Goal: Information Seeking & Learning: Learn about a topic

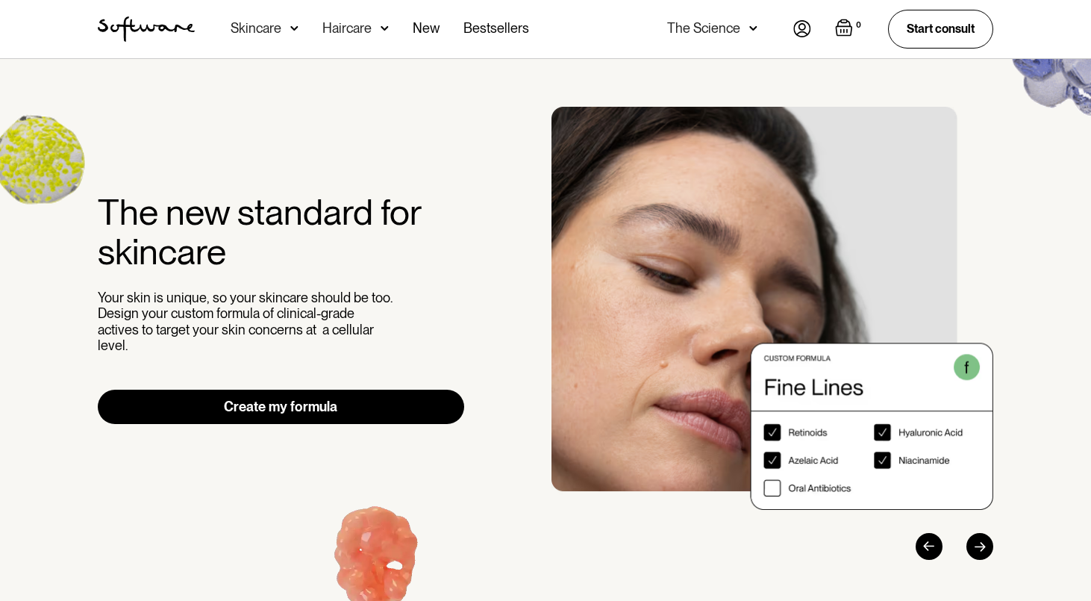
click at [287, 31] on div "Skincare" at bounding box center [265, 29] width 68 height 58
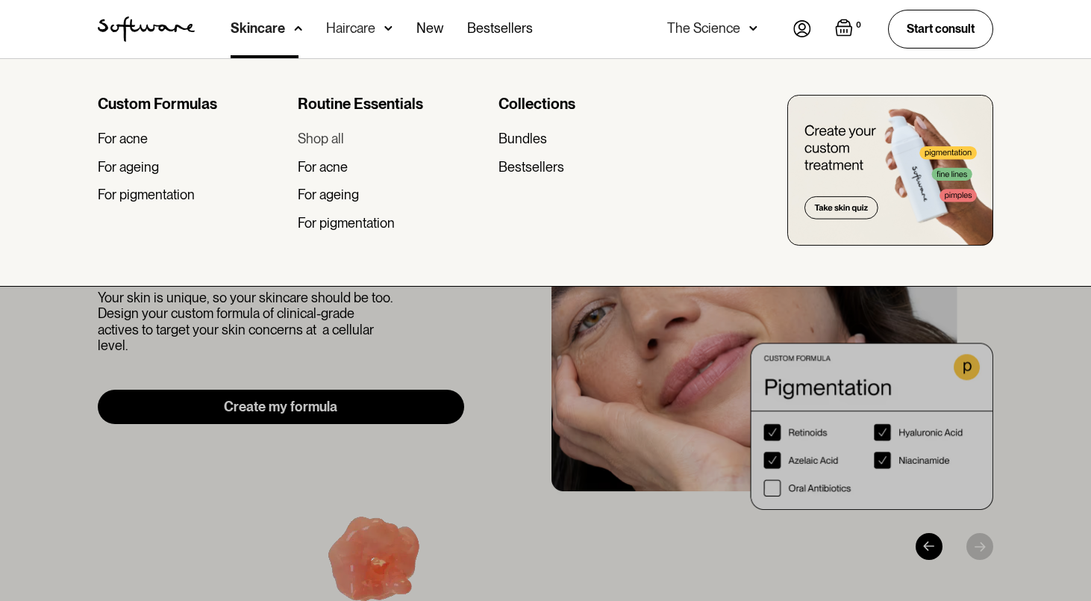
click at [324, 136] on div "Shop all" at bounding box center [321, 139] width 46 height 16
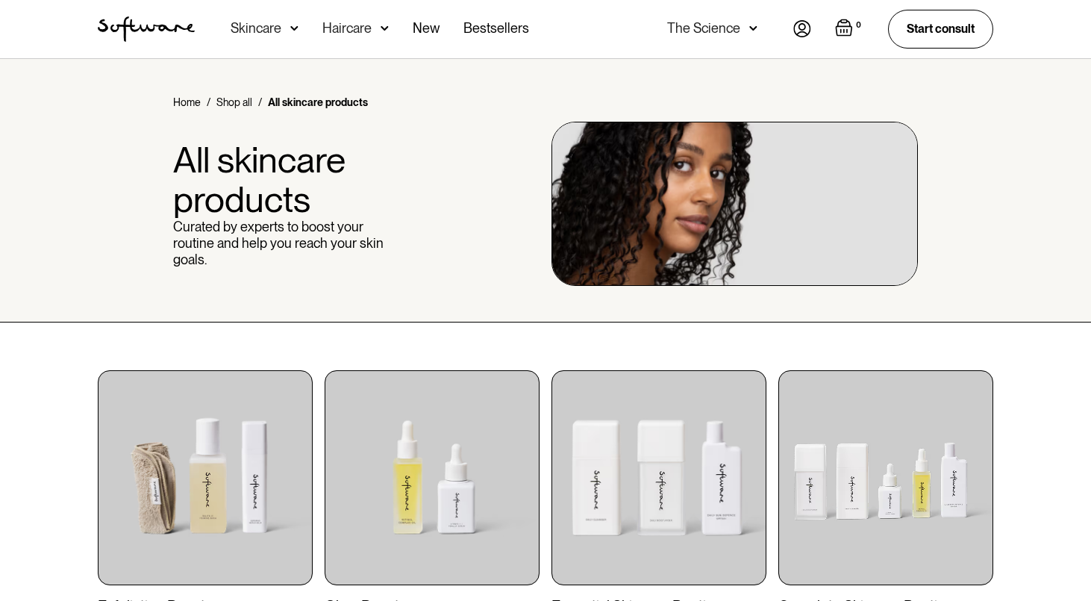
click at [287, 30] on div "Skincare" at bounding box center [265, 29] width 68 height 58
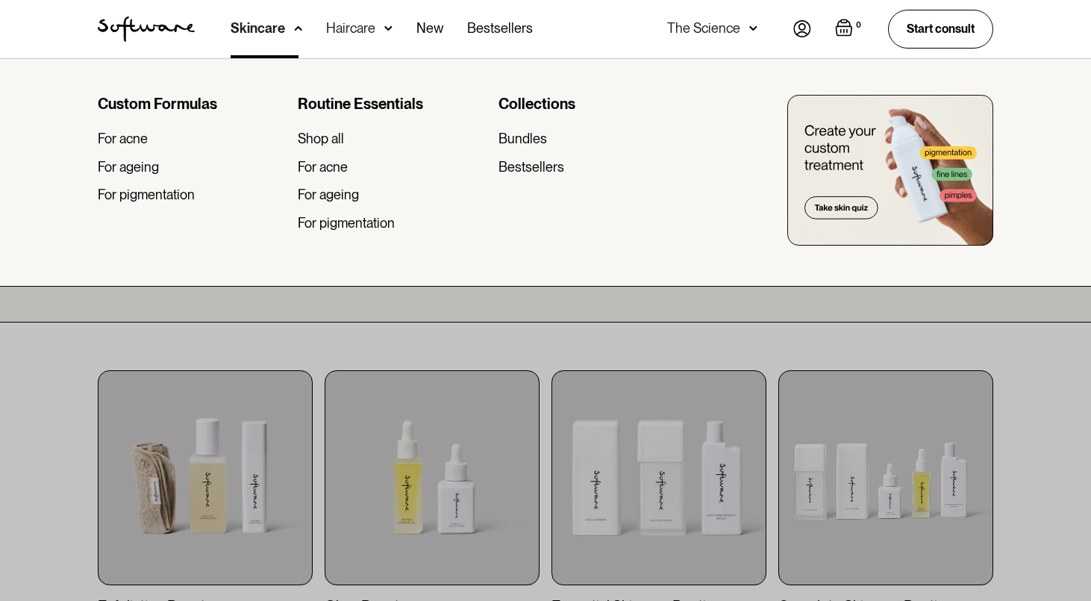
click at [135, 107] on div "Custom Formulas" at bounding box center [192, 104] width 188 height 18
click at [131, 199] on div "For pigmentation" at bounding box center [146, 195] width 97 height 16
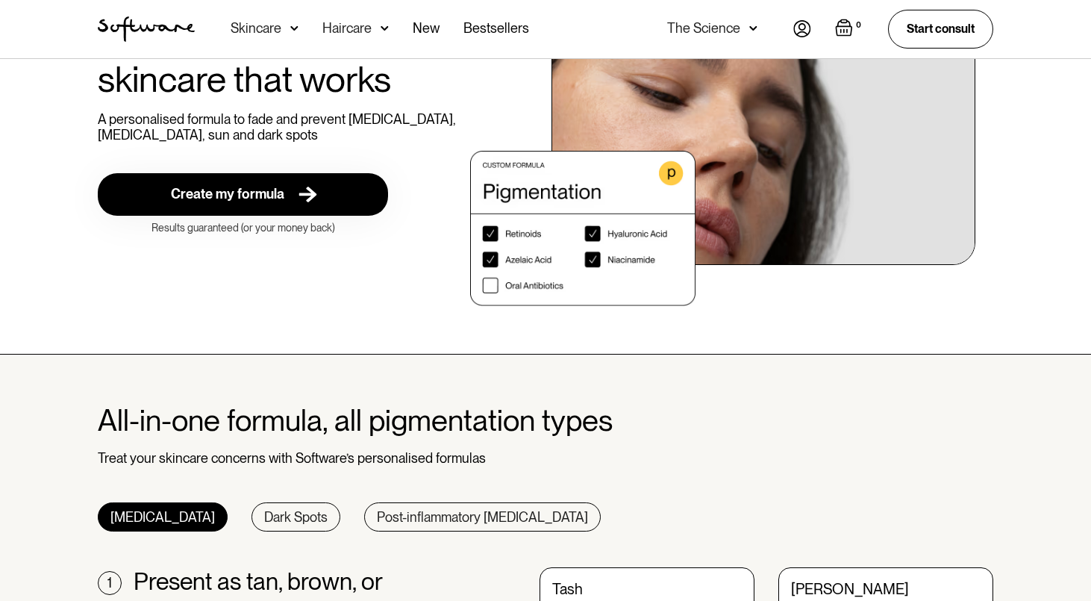
scroll to position [468, 0]
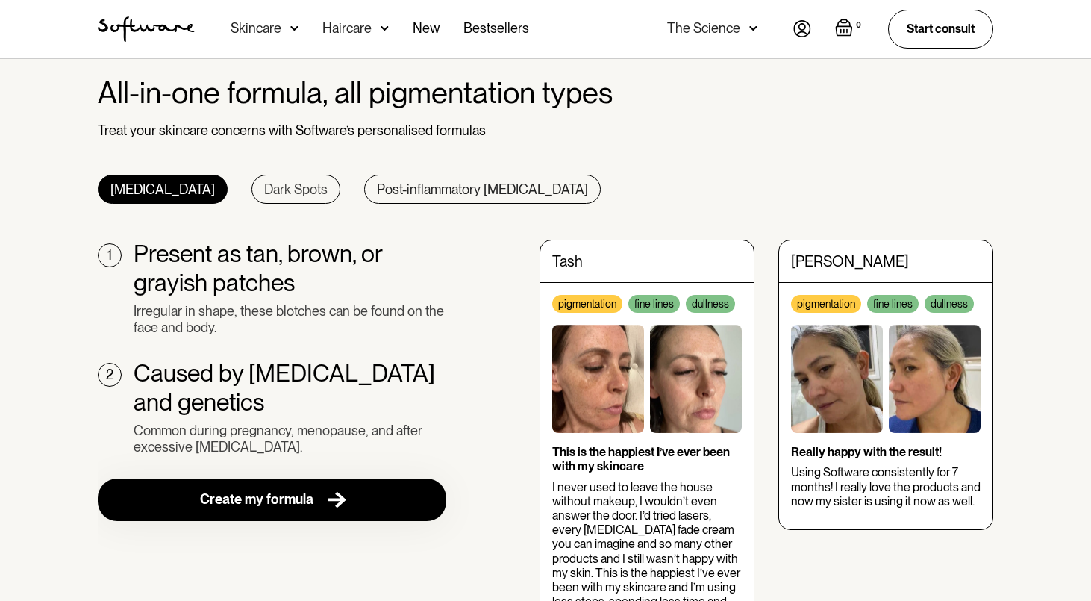
click at [264, 183] on div "Dark Spots" at bounding box center [295, 189] width 63 height 16
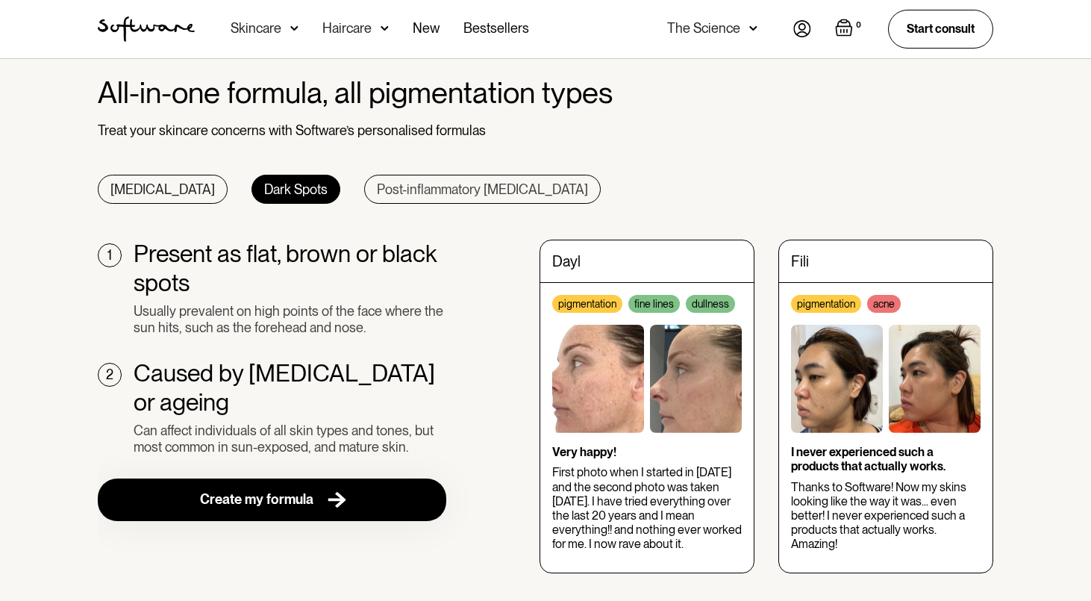
click at [377, 190] on div "Post-inflammatory hyperpigmentation" at bounding box center [482, 189] width 211 height 16
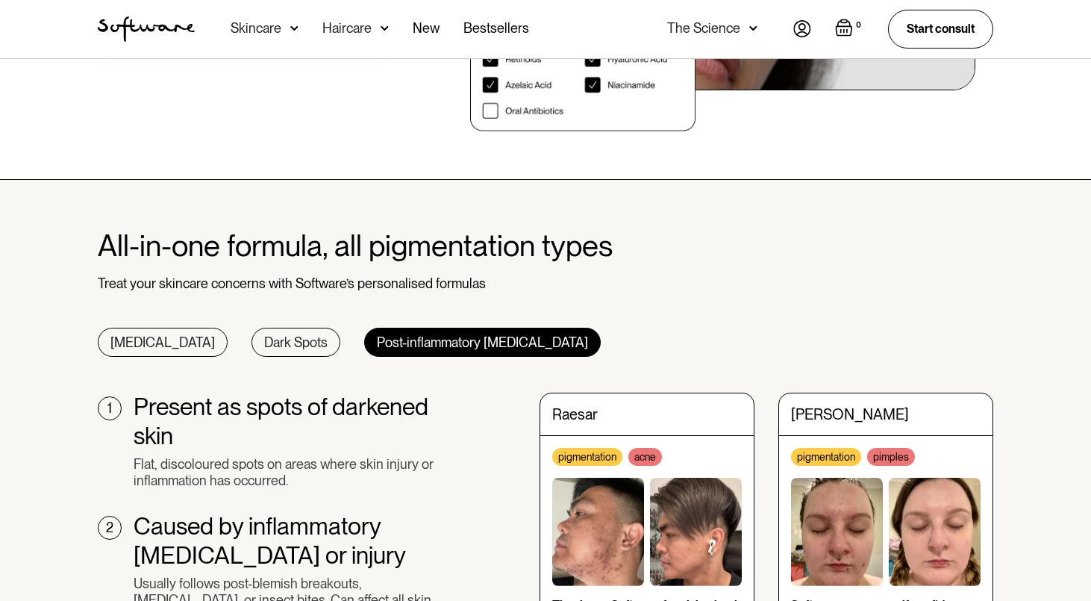
scroll to position [0, 0]
